Goal: Information Seeking & Learning: Learn about a topic

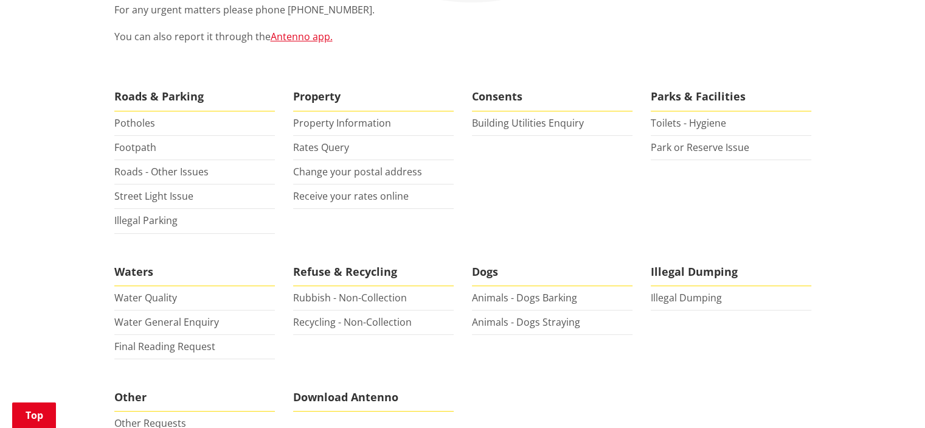
scroll to position [61, 0]
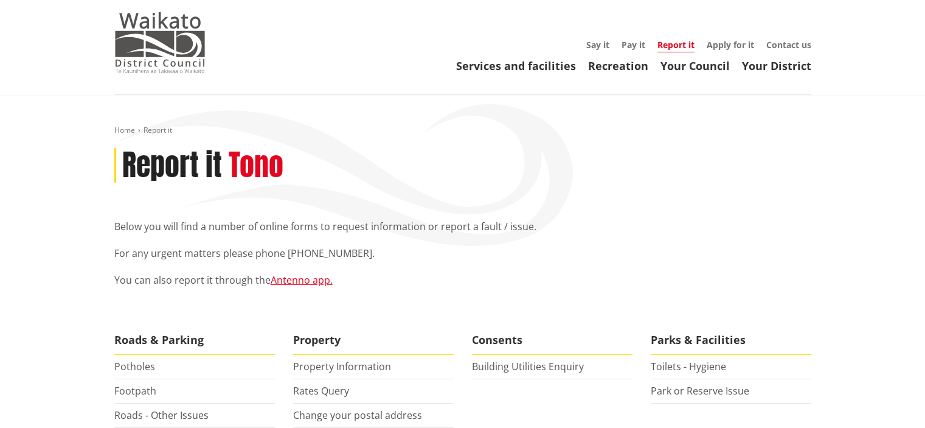
click at [153, 41] on img at bounding box center [159, 42] width 91 height 61
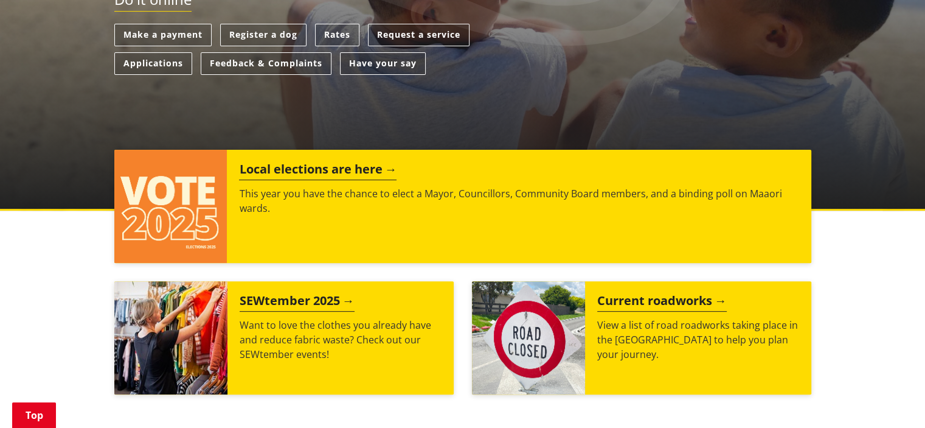
scroll to position [365, 0]
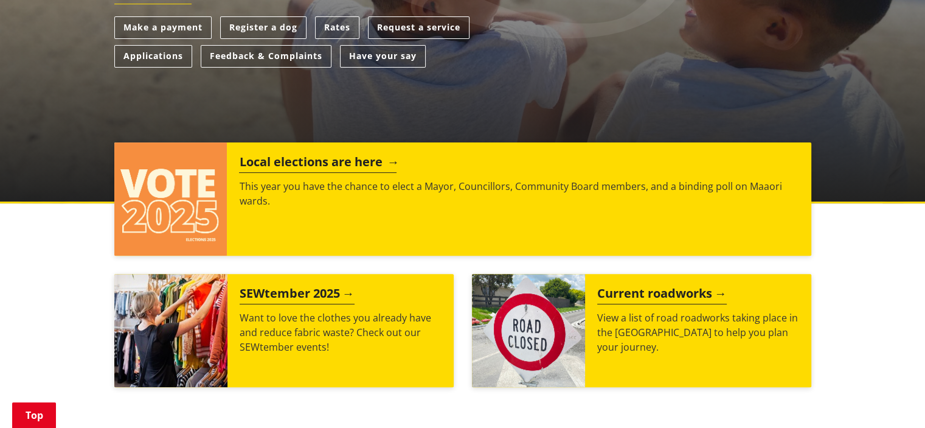
click at [327, 167] on h2 "Local elections are here" at bounding box center [318, 164] width 158 height 18
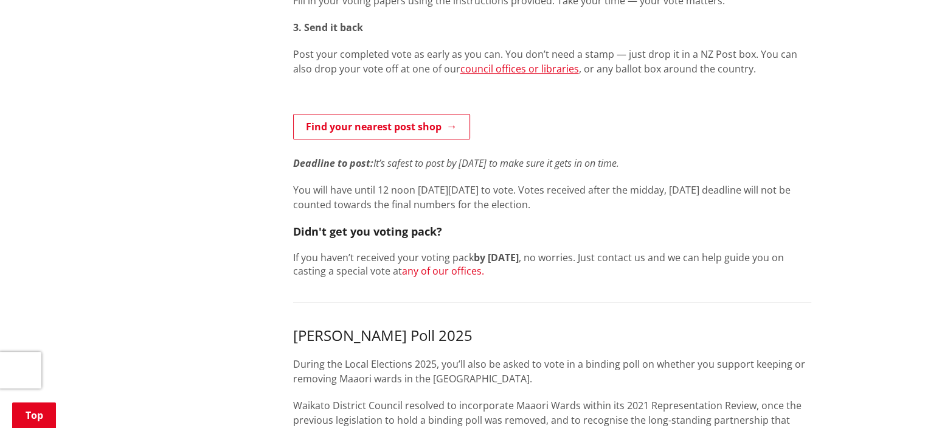
scroll to position [669, 0]
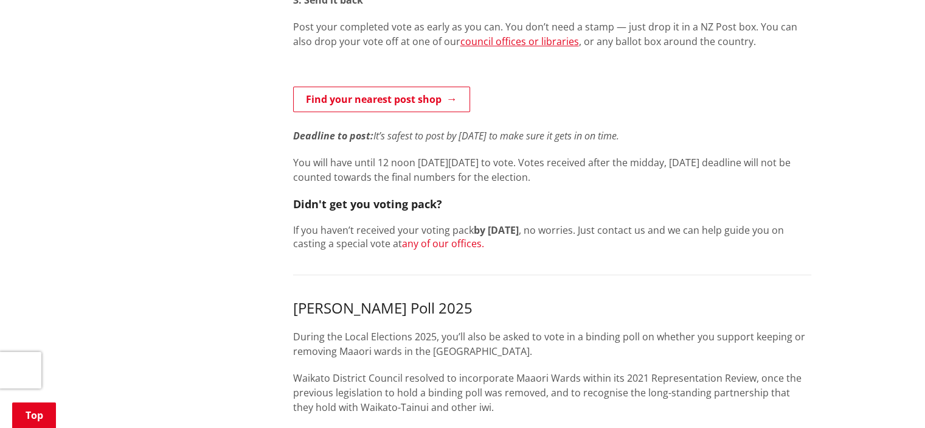
click at [467, 243] on link "any of our offices." at bounding box center [443, 243] width 82 height 13
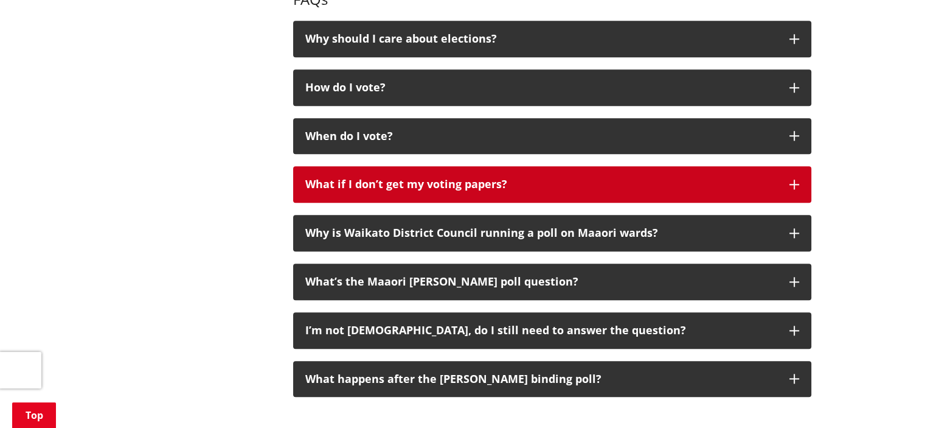
scroll to position [1339, 0]
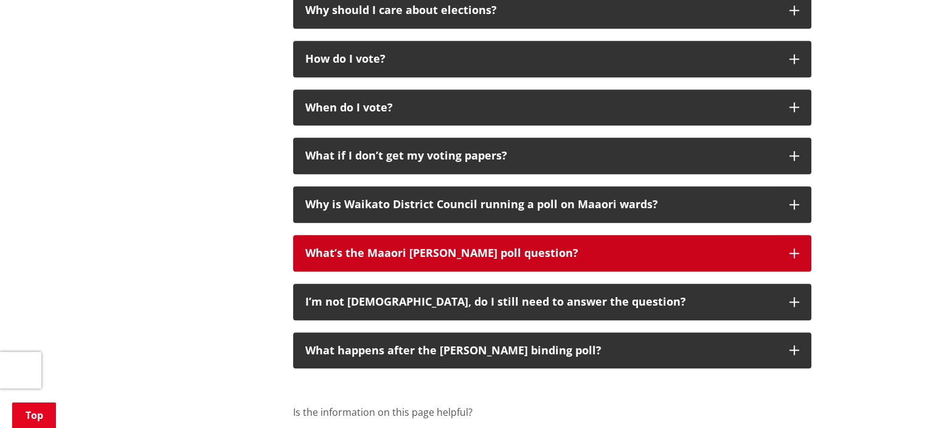
click at [524, 248] on div "What’s the Maaori ward poll question?" at bounding box center [541, 253] width 472 height 12
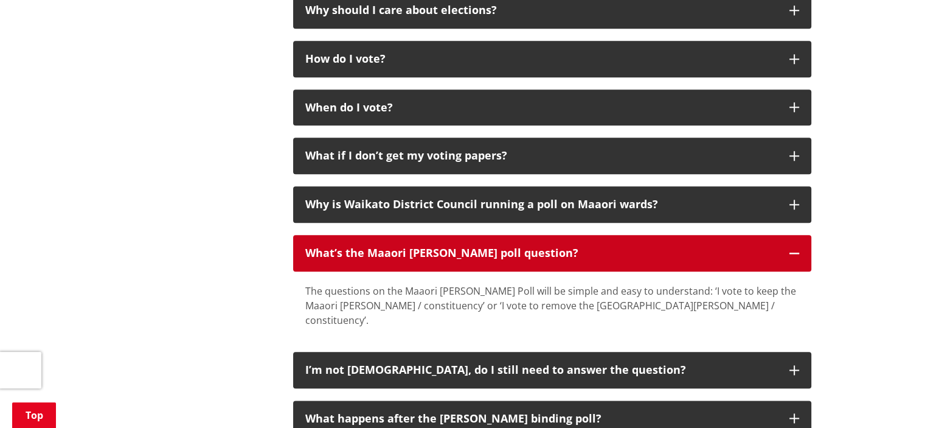
click at [524, 248] on div "What’s the Maaori ward poll question?" at bounding box center [541, 253] width 472 height 12
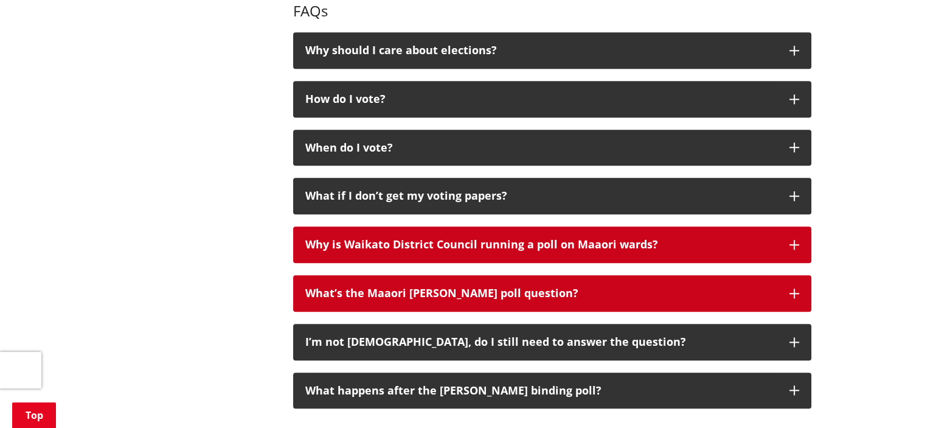
scroll to position [1278, 0]
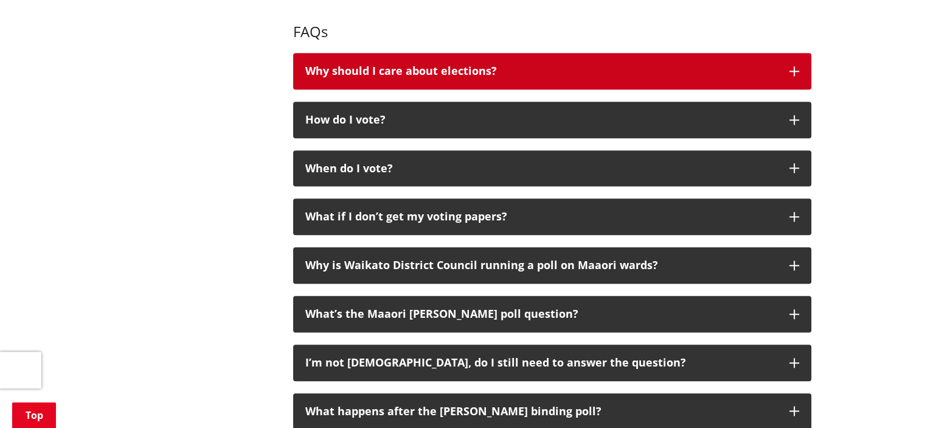
click at [438, 71] on div "Why should I care about elections?" at bounding box center [541, 71] width 472 height 12
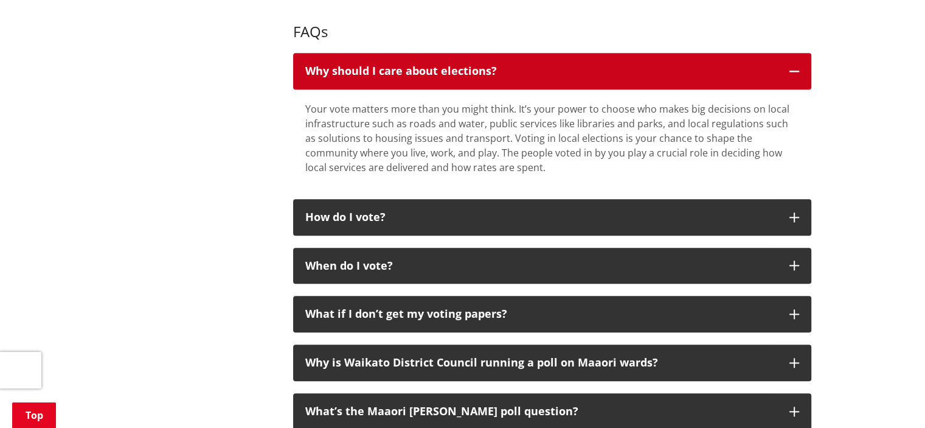
click at [438, 70] on div "Why should I care about elections?" at bounding box center [541, 71] width 472 height 12
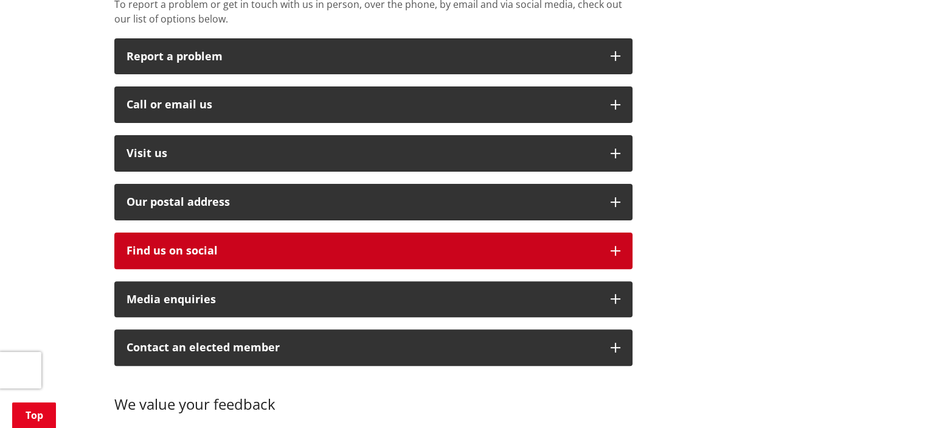
scroll to position [365, 0]
